Goal: Find specific page/section: Find specific page/section

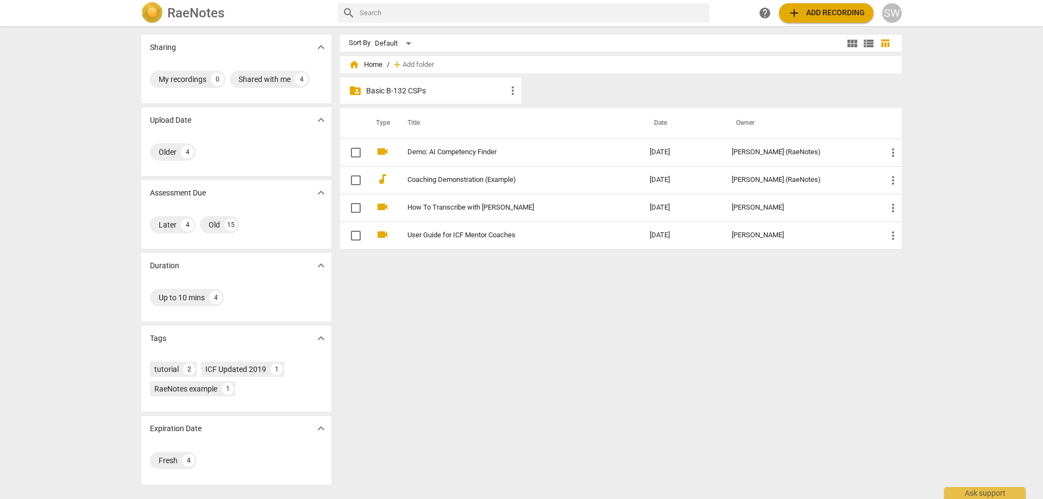
click at [420, 90] on p "Basic B-132 CSPs" at bounding box center [436, 90] width 140 height 11
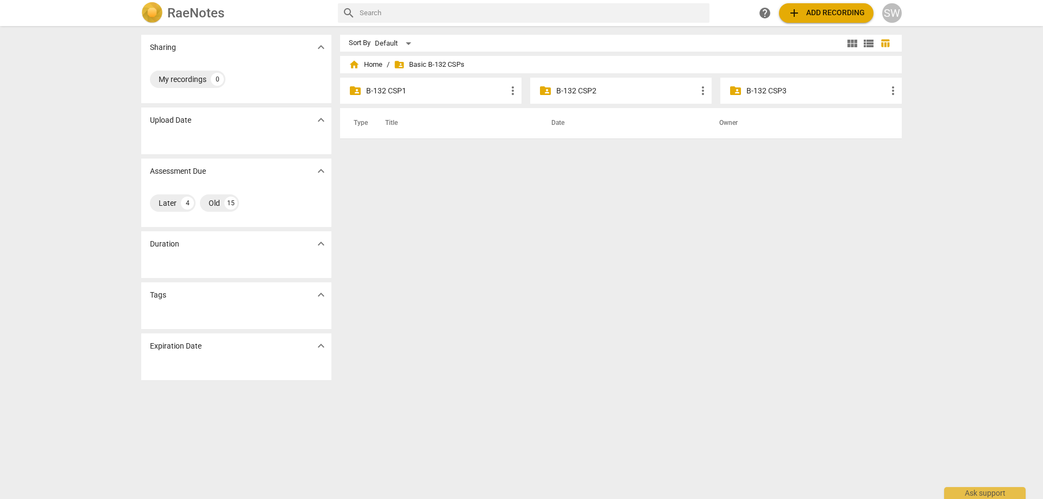
click at [621, 88] on p "B-132 CSP2" at bounding box center [626, 90] width 140 height 11
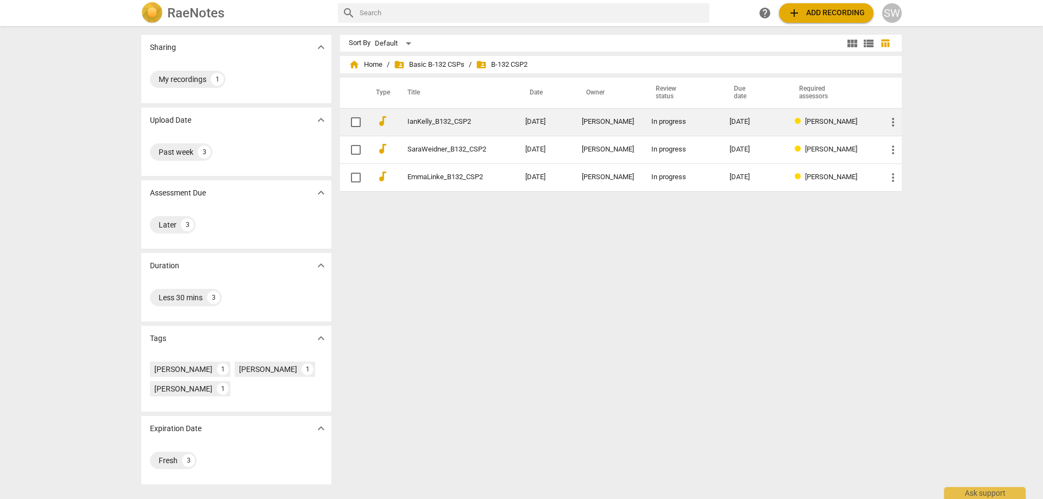
click at [445, 126] on td "IanKelly_B132_CSP2" at bounding box center [455, 122] width 122 height 28
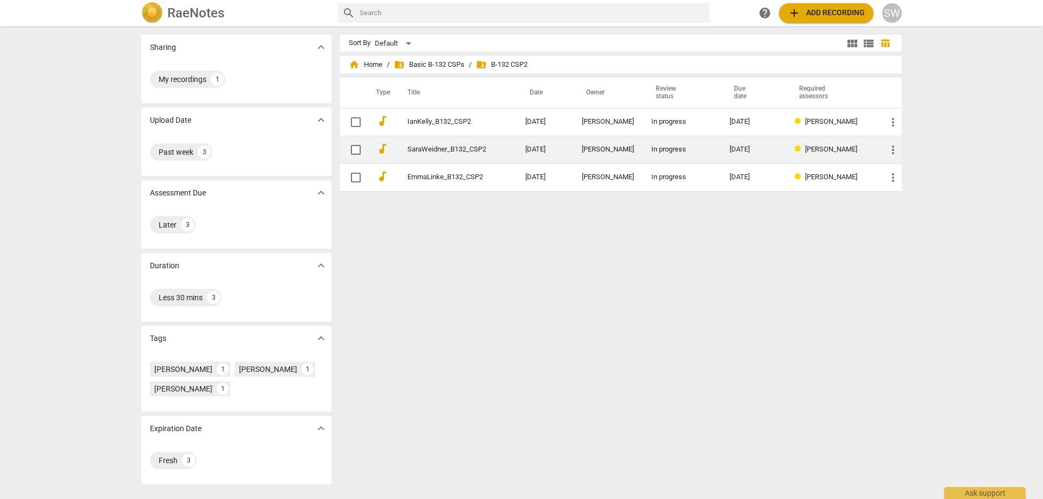
click at [432, 147] on link "SaraWeidner_B132_CSP2" at bounding box center [446, 150] width 79 height 8
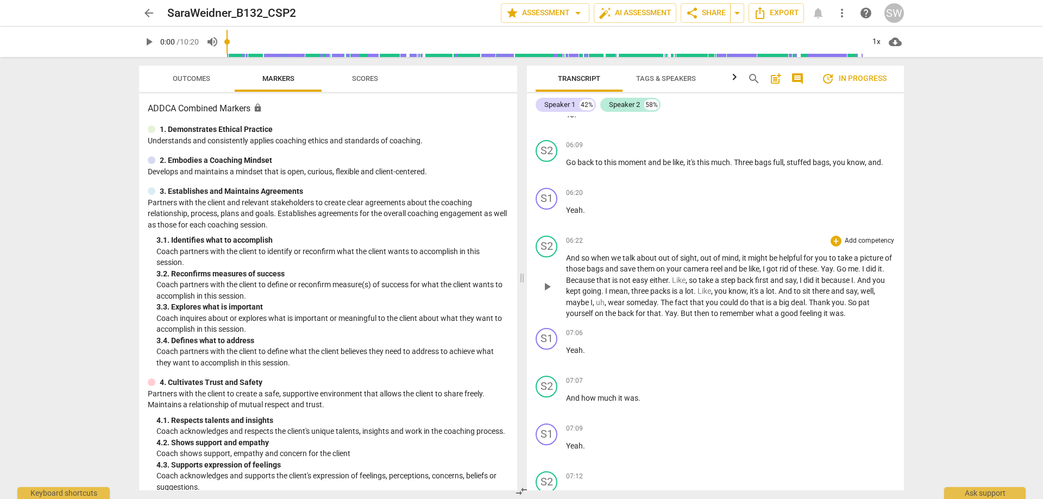
scroll to position [2229, 0]
